Goal: Task Accomplishment & Management: Use online tool/utility

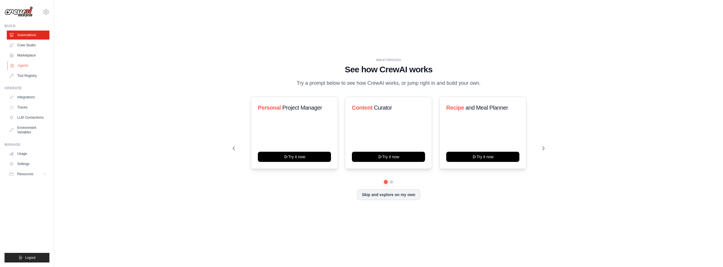
click at [30, 68] on link "Agents" at bounding box center [28, 65] width 43 height 9
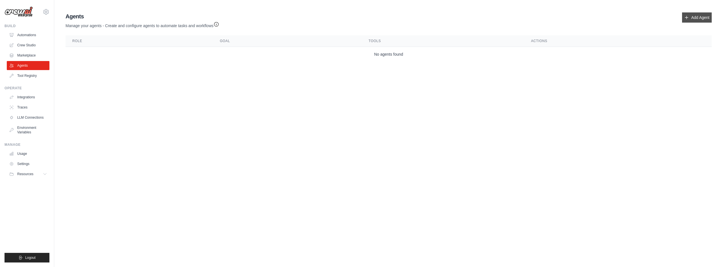
drag, startPoint x: 694, startPoint y: 18, endPoint x: 691, endPoint y: 19, distance: 3.0
click at [694, 18] on link "Add Agent" at bounding box center [697, 17] width 30 height 10
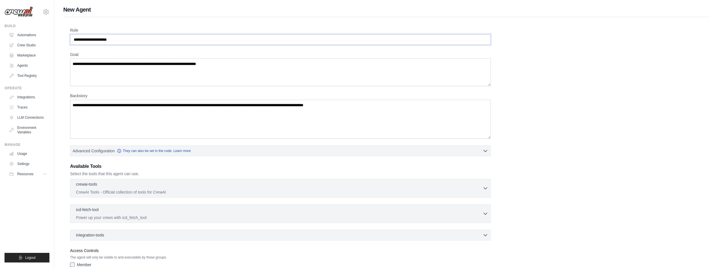
click at [447, 43] on input "Role" at bounding box center [280, 39] width 420 height 11
click at [358, 75] on textarea "Goal" at bounding box center [280, 72] width 420 height 28
click at [311, 108] on textarea "Backstory" at bounding box center [280, 119] width 420 height 39
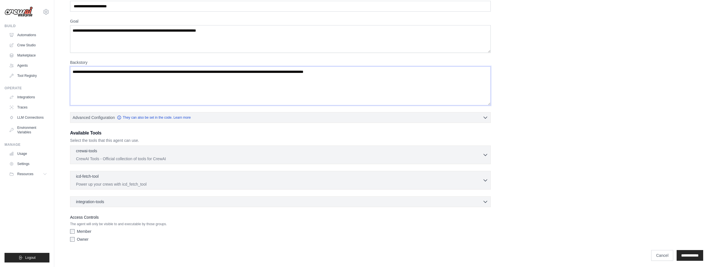
scroll to position [36, 0]
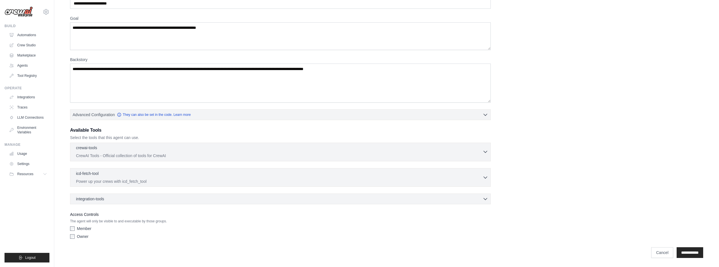
click at [486, 153] on icon "button" at bounding box center [485, 152] width 6 height 6
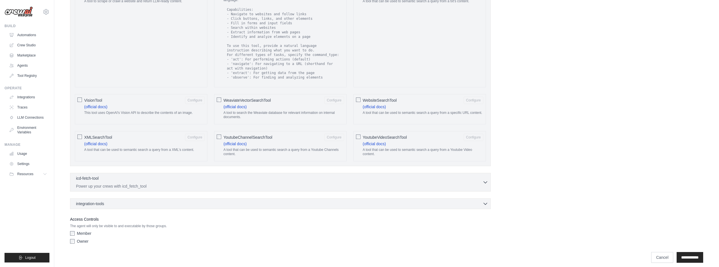
scroll to position [882, 0]
